Goal: Information Seeking & Learning: Find specific fact

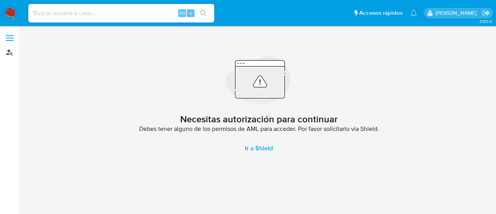
click at [9, 54] on link "Buscador de personas" at bounding box center [46, 52] width 92 height 12
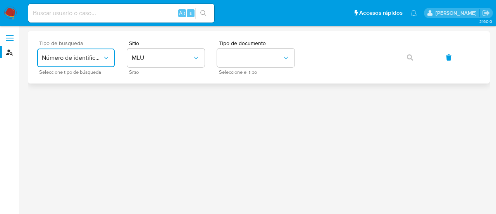
click at [53, 62] on button "Número de identificación" at bounding box center [76, 57] width 78 height 19
click at [65, 105] on div "User ID" at bounding box center [74, 105] width 64 height 19
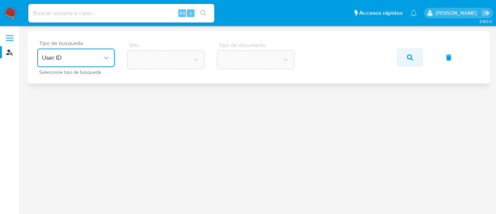
click at [420, 56] on button "button" at bounding box center [410, 57] width 26 height 19
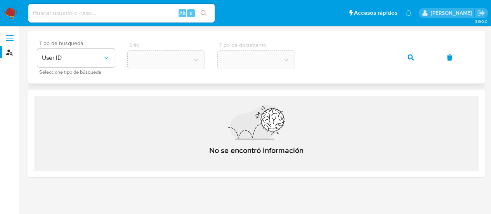
click at [407, 58] on button "button" at bounding box center [410, 57] width 26 height 19
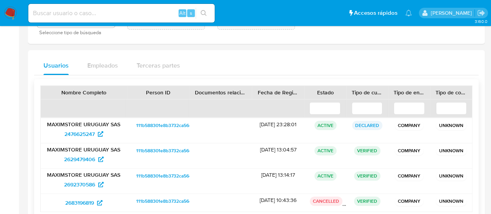
scroll to position [78, 0]
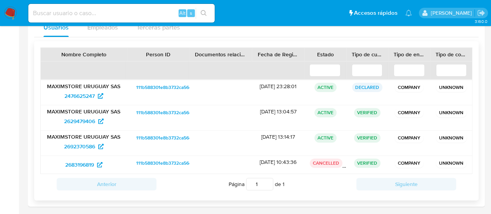
drag, startPoint x: 214, startPoint y: 80, endPoint x: 189, endPoint y: 41, distance: 46.3
click at [189, 41] on div "Nombre Completo Person ID Documentos relacionados Fecha de Registro Estado Tipo…" at bounding box center [256, 118] width 444 height 163
click at [81, 144] on span "2692370586" at bounding box center [79, 146] width 31 height 12
click at [92, 144] on span "2692370586" at bounding box center [79, 146] width 31 height 12
click at [102, 10] on input at bounding box center [121, 13] width 186 height 10
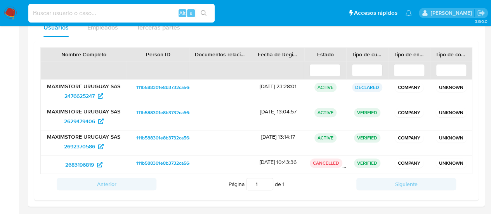
paste input "2554526727"
type input "2554526727"
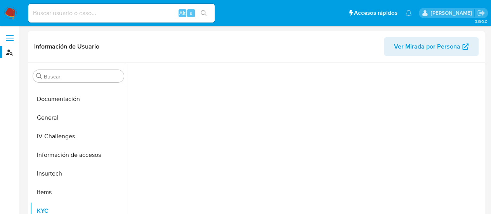
scroll to position [160, 0]
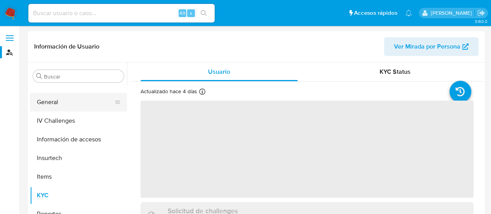
select select "10"
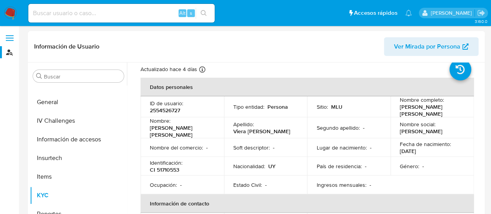
scroll to position [39, 0]
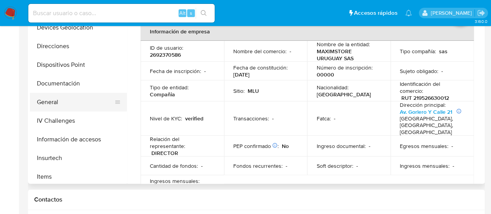
scroll to position [5, 0]
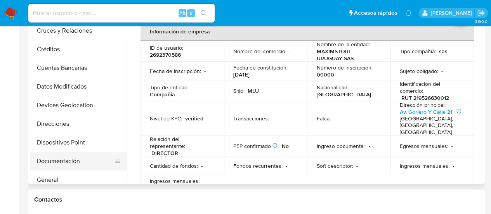
click at [60, 163] on button "Documentación" at bounding box center [75, 161] width 91 height 19
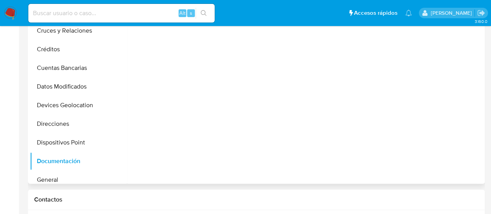
select select "10"
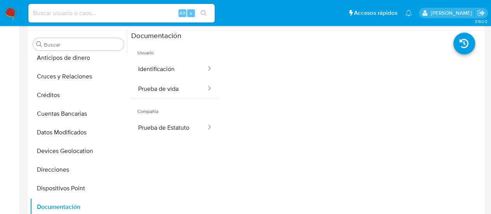
scroll to position [0, 0]
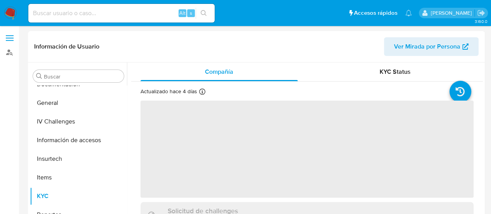
scroll to position [160, 0]
select select "10"
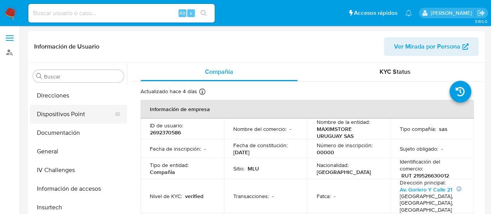
scroll to position [83, 0]
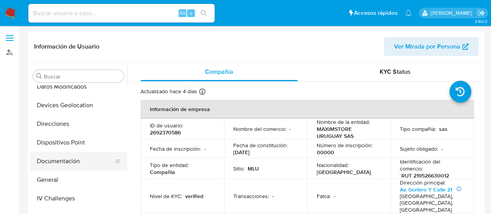
click at [65, 165] on button "Documentación" at bounding box center [75, 161] width 91 height 19
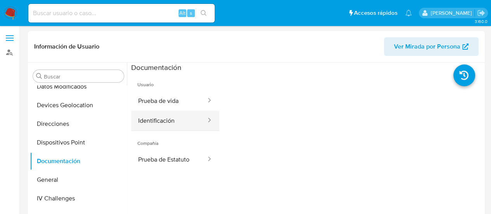
click at [166, 121] on button "Identificación" at bounding box center [169, 121] width 76 height 20
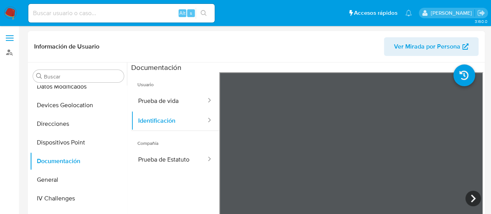
drag, startPoint x: 430, startPoint y: 149, endPoint x: 423, endPoint y: 110, distance: 39.9
click at [423, 110] on div at bounding box center [351, 199] width 264 height 254
